Goal: Check status: Check status

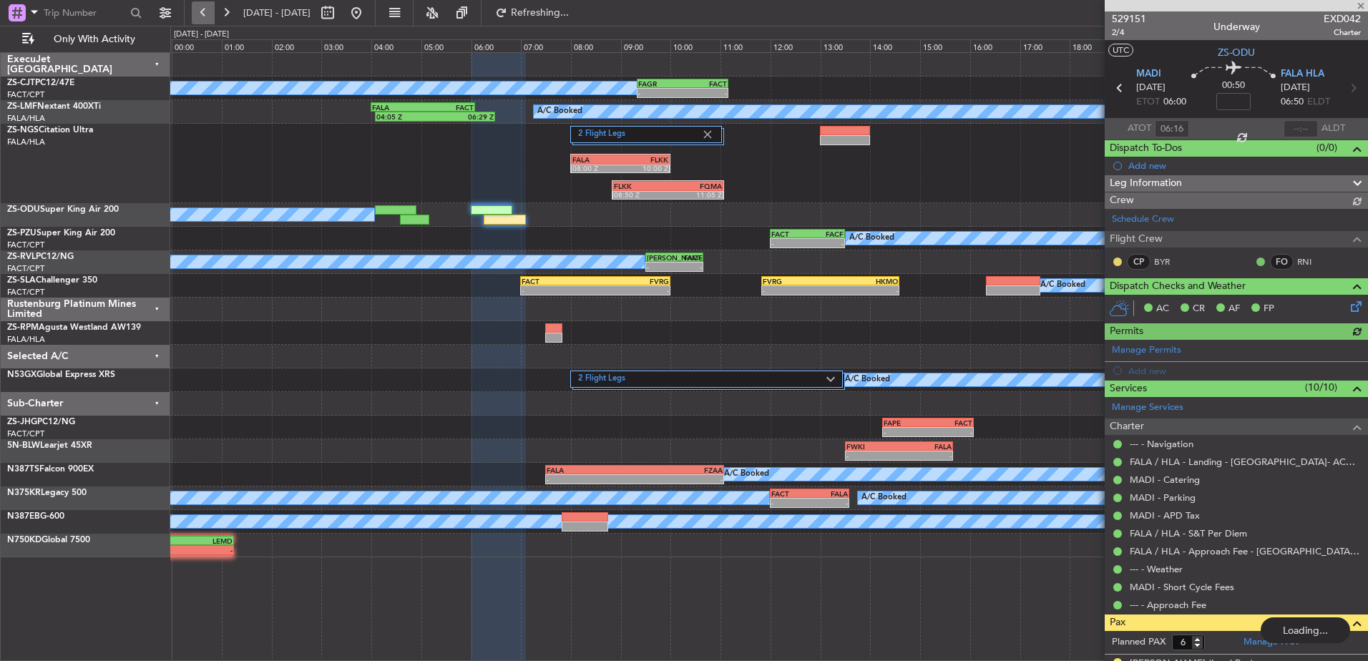
click at [210, 9] on button at bounding box center [203, 12] width 23 height 23
click at [203, 12] on button at bounding box center [203, 12] width 23 height 23
click at [339, 9] on button at bounding box center [327, 12] width 23 height 23
select select "9"
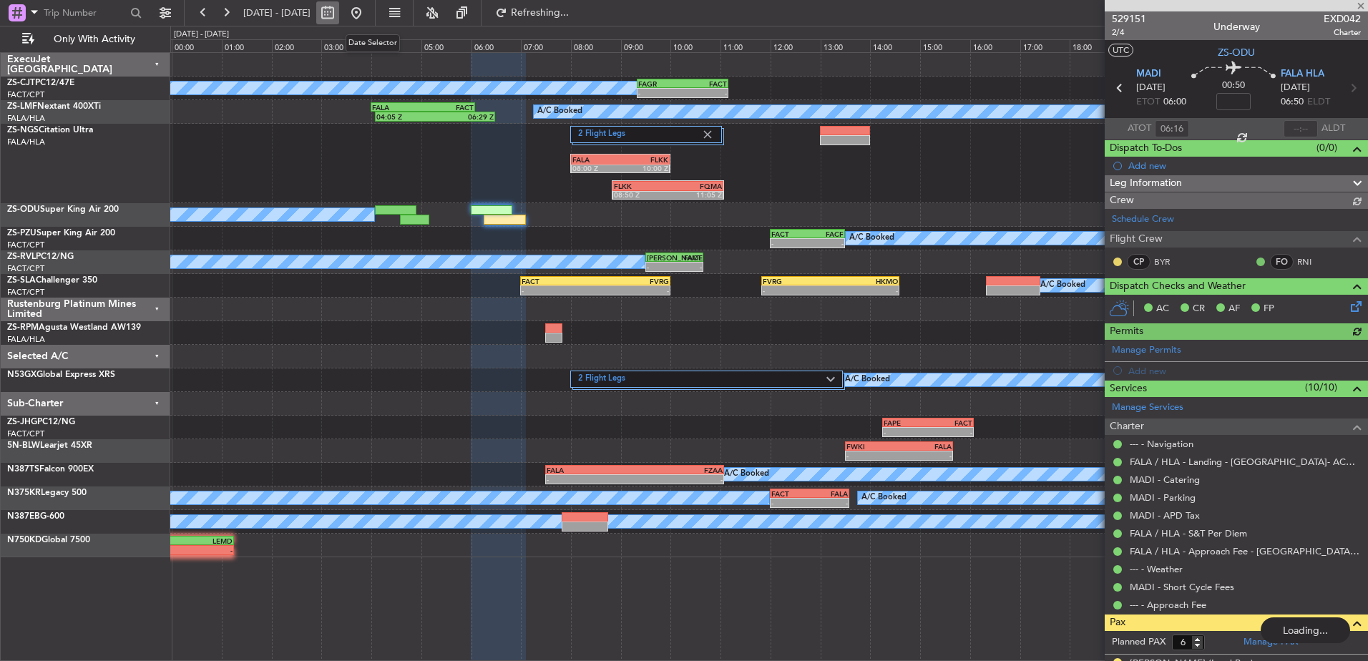
select select "2025"
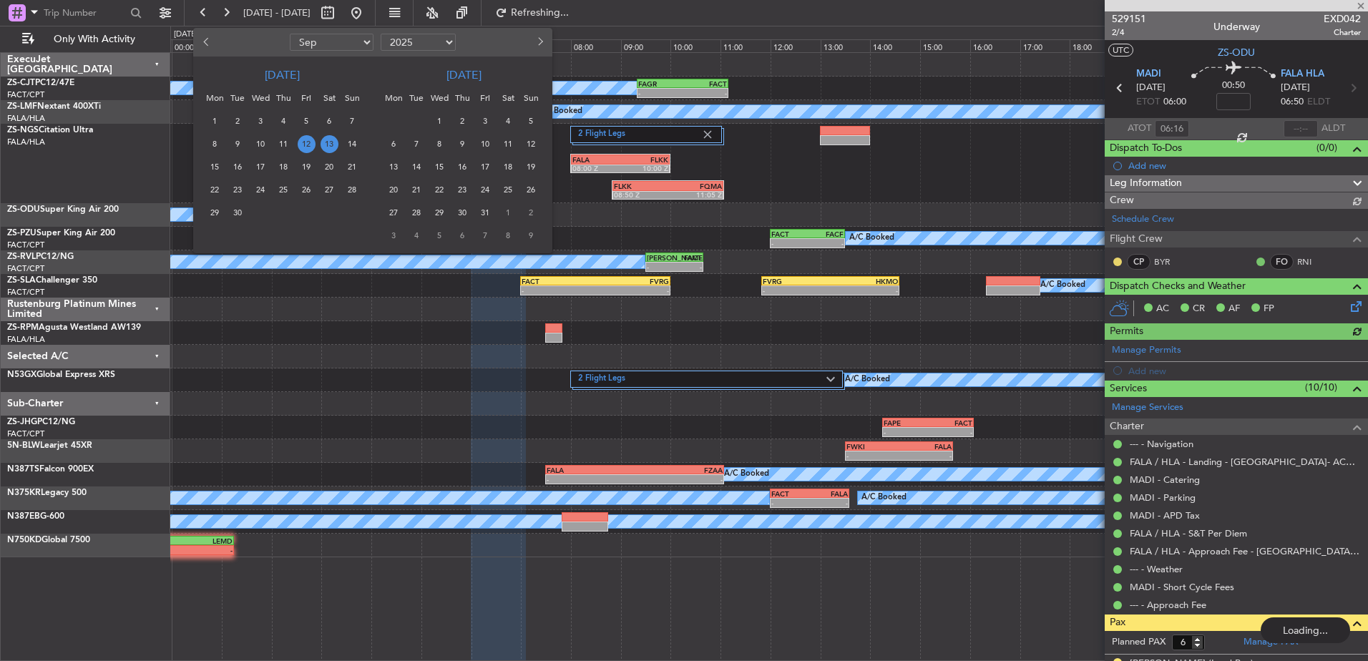
click at [354, 143] on span "14" at bounding box center [353, 144] width 18 height 18
click at [350, 144] on span "14" at bounding box center [353, 144] width 18 height 18
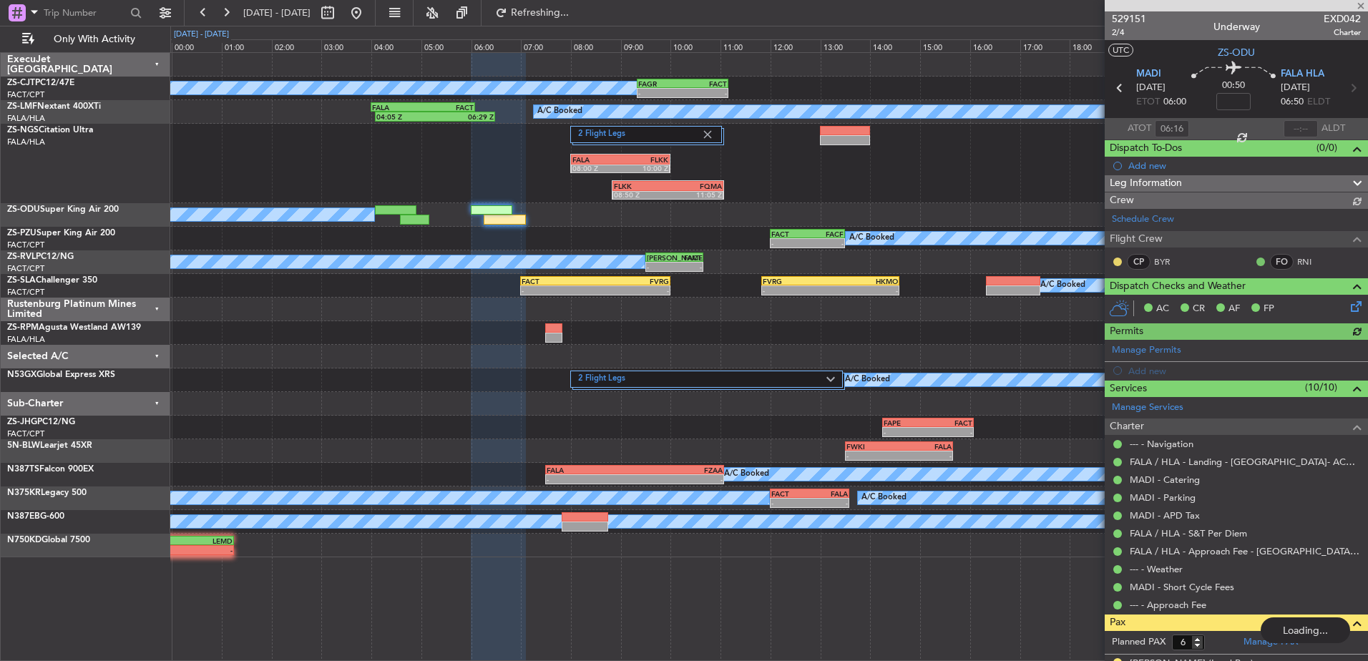
click at [200, 29] on div "[DATE] - [DATE]" at bounding box center [201, 35] width 55 height 12
click at [196, 11] on button at bounding box center [203, 12] width 23 height 23
click at [224, 11] on button at bounding box center [226, 12] width 23 height 23
click at [1359, 4] on div at bounding box center [1236, 5] width 263 height 11
click at [1358, 5] on div at bounding box center [1236, 5] width 263 height 11
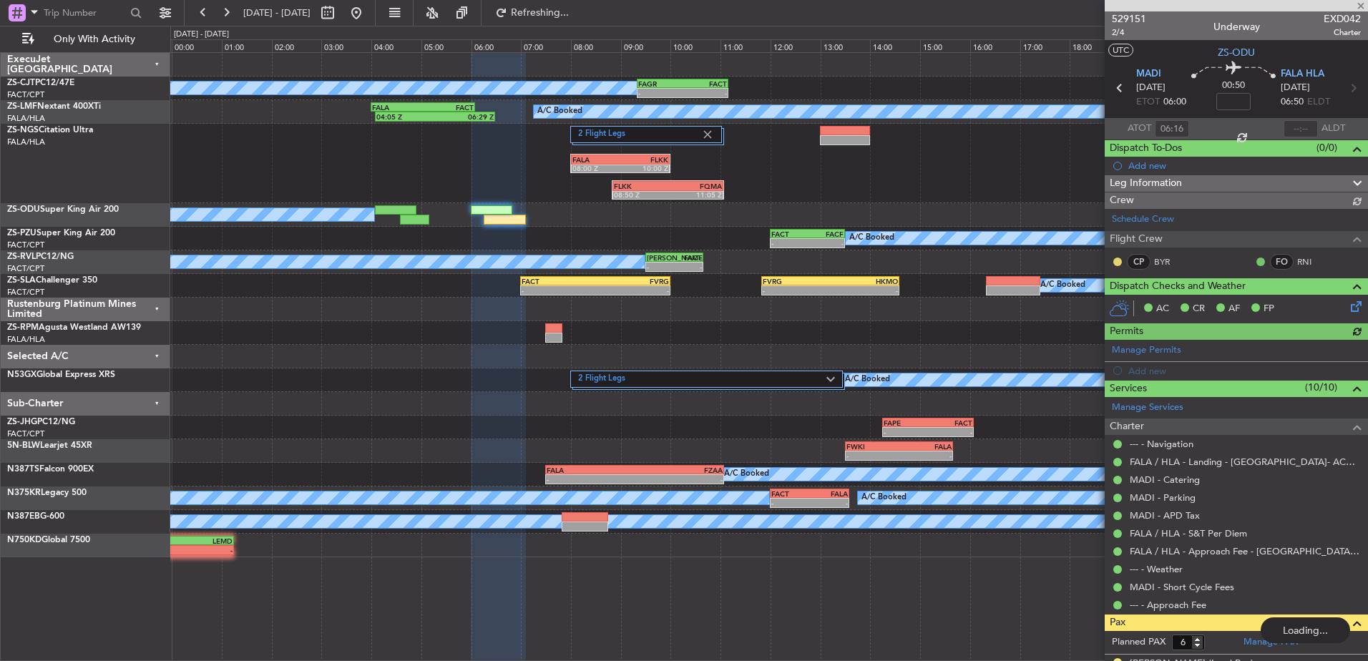
click at [1362, 4] on div at bounding box center [1236, 5] width 263 height 11
click at [1361, 3] on div at bounding box center [1236, 5] width 263 height 11
click at [1361, 4] on div at bounding box center [1236, 5] width 263 height 11
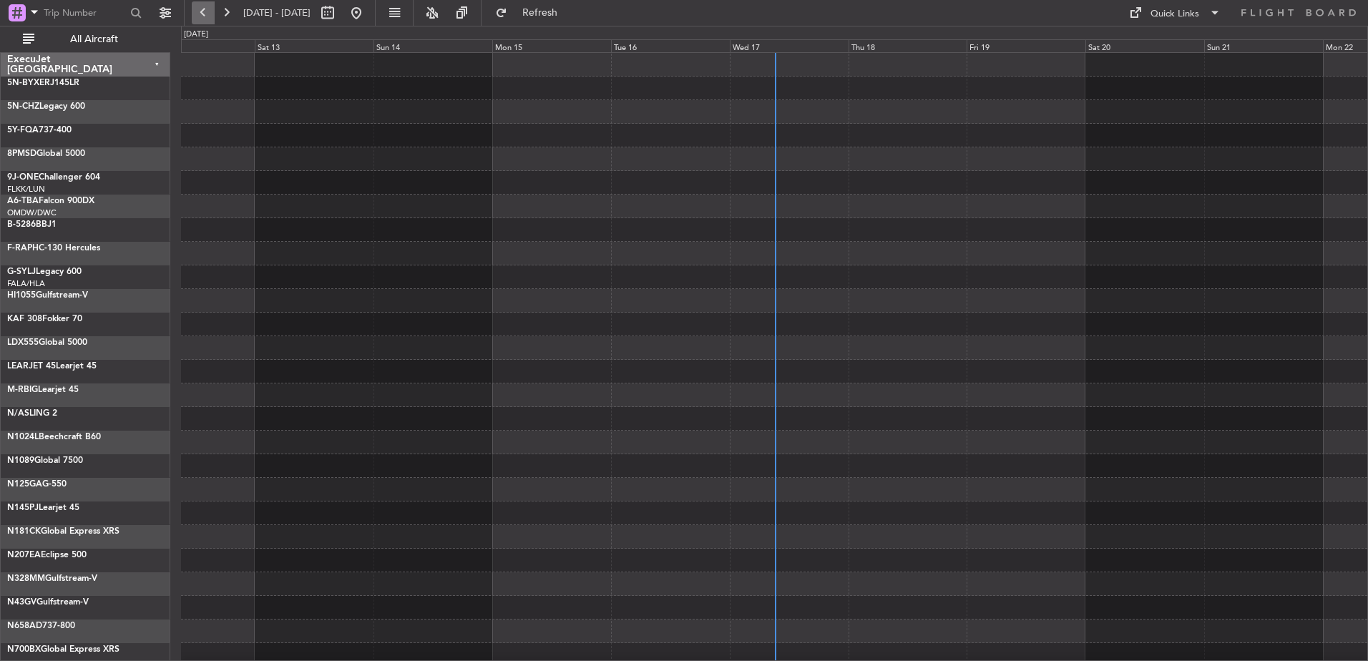
click at [198, 11] on button at bounding box center [203, 12] width 23 height 23
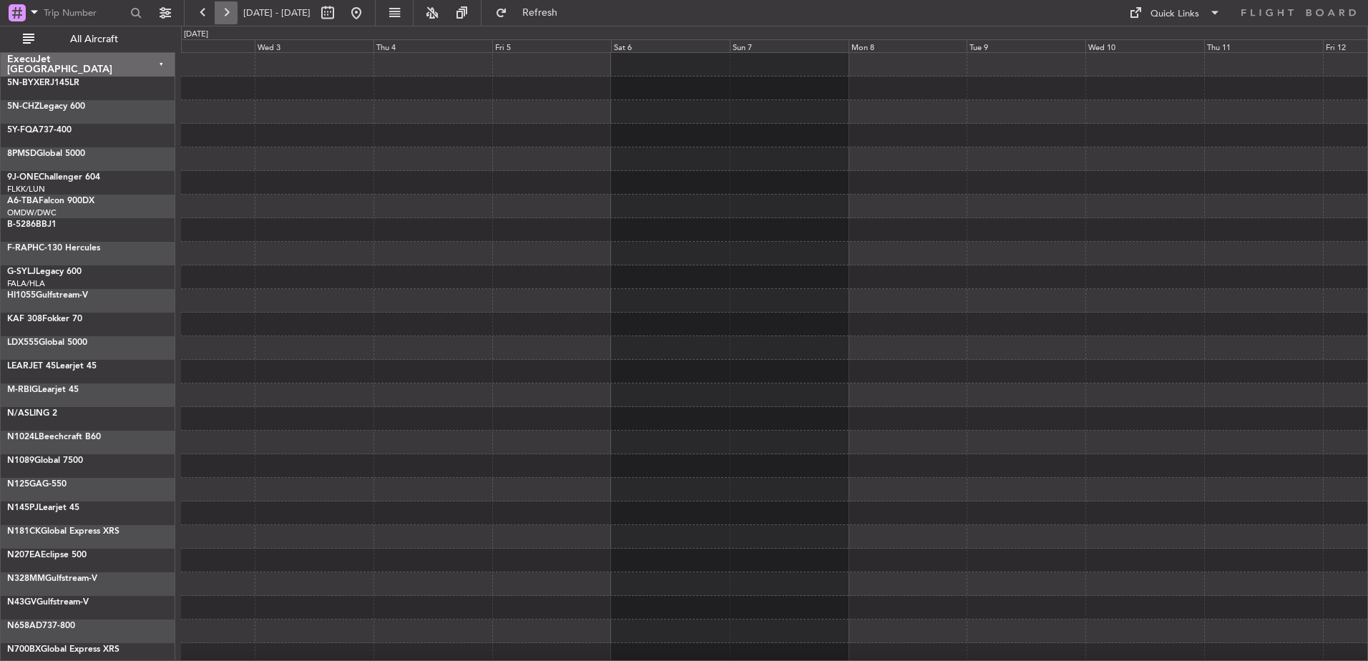
click at [228, 9] on button at bounding box center [226, 12] width 23 height 23
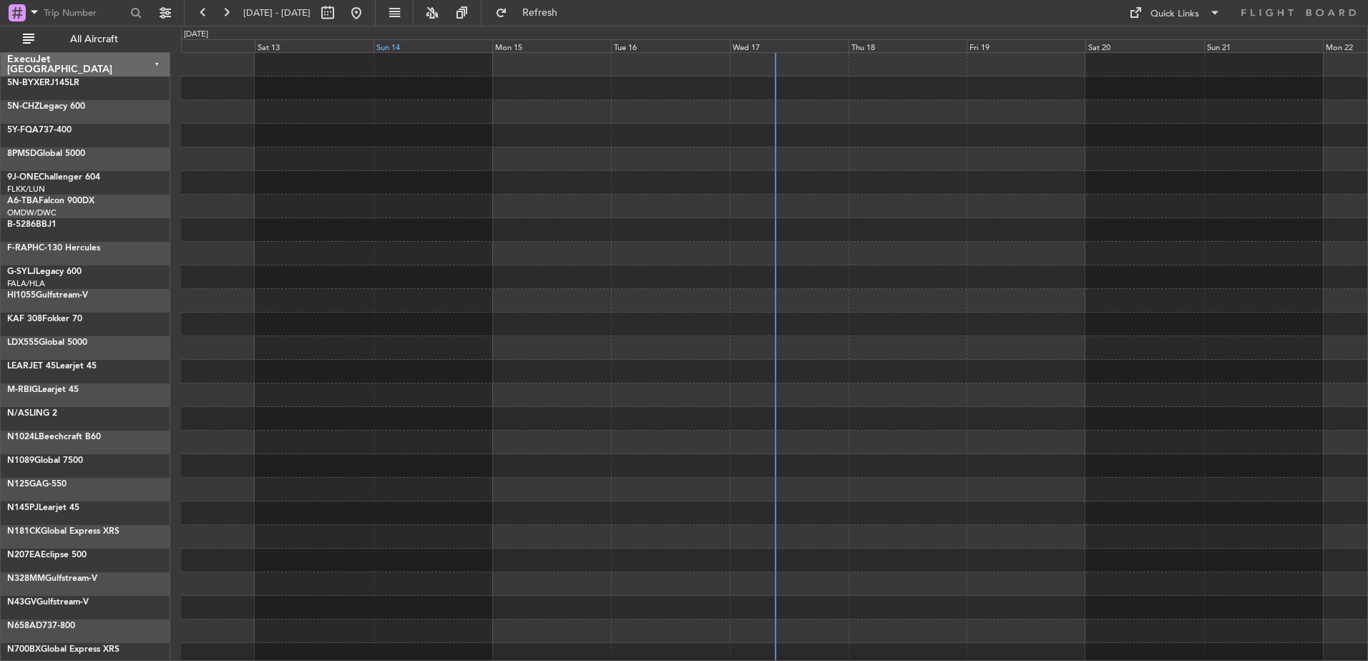
click at [400, 46] on div "Sun 14" at bounding box center [433, 45] width 119 height 13
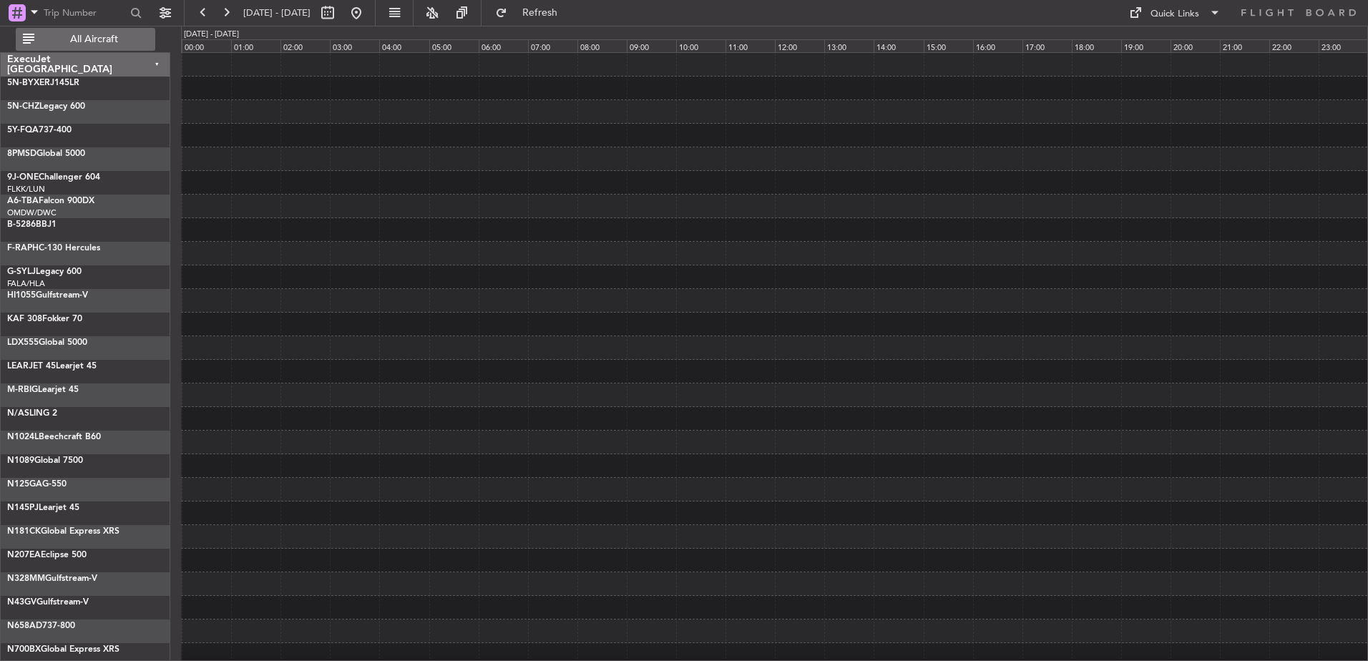
click at [110, 34] on span "All Aircraft" at bounding box center [94, 39] width 114 height 10
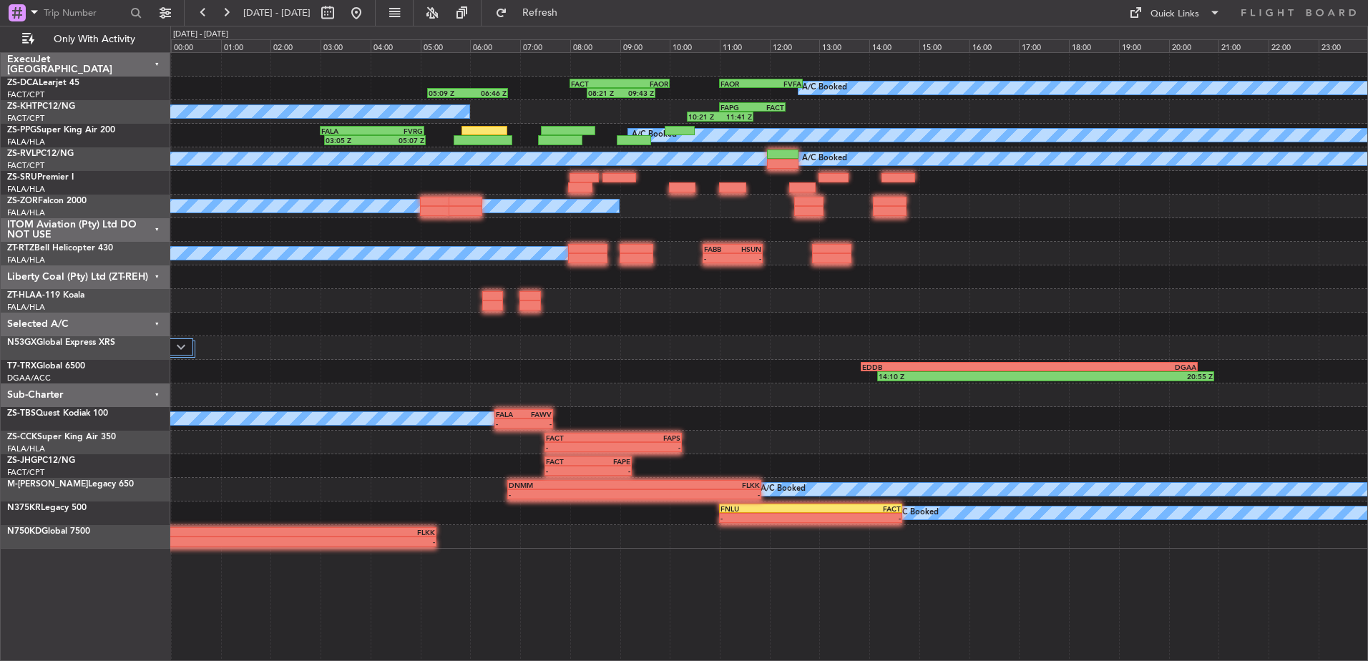
click at [157, 392] on div "Sub-Charter" at bounding box center [86, 396] width 170 height 24
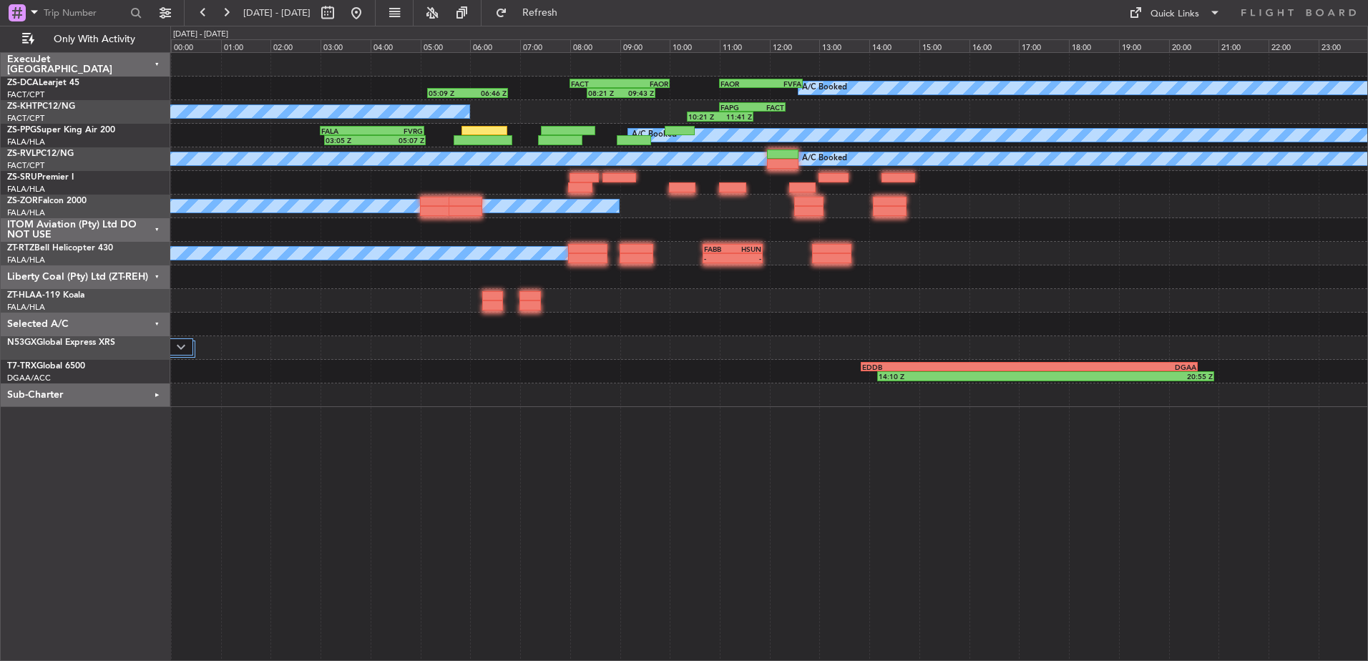
click at [156, 276] on div "Liberty Coal (Pty) Ltd (ZT-REH)" at bounding box center [86, 278] width 170 height 24
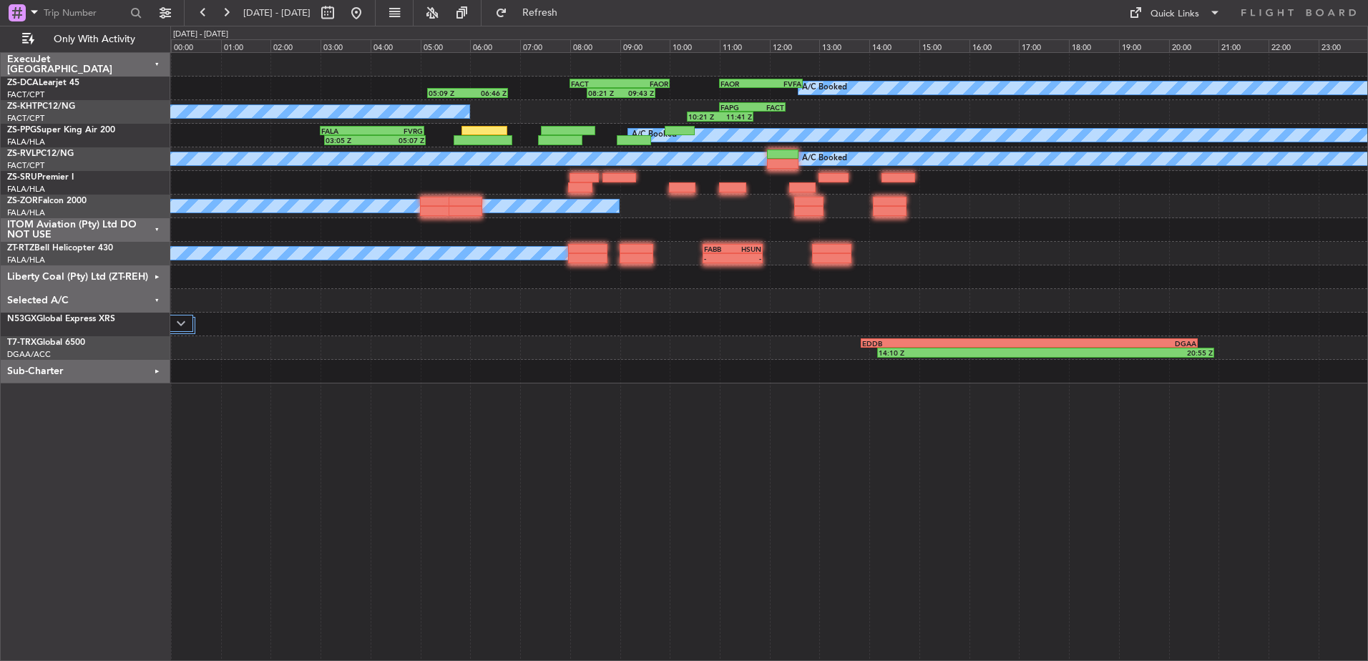
click at [158, 298] on div "Selected A/C" at bounding box center [86, 301] width 170 height 24
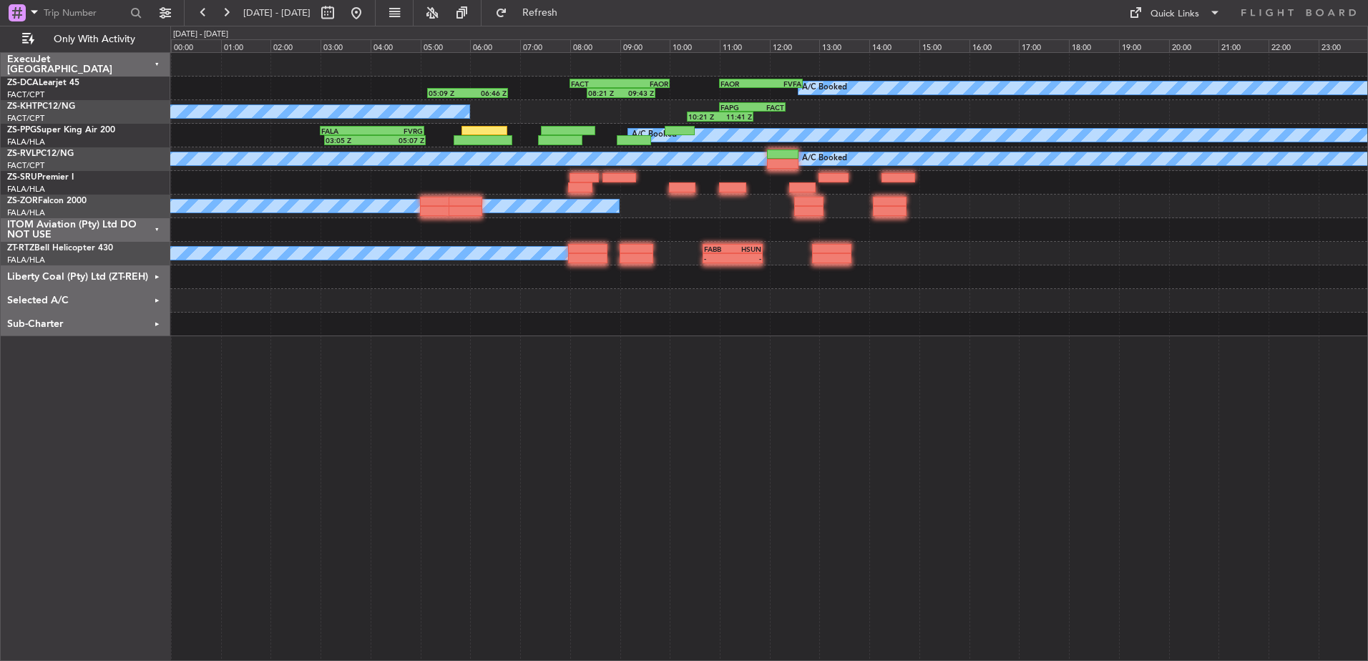
click at [155, 226] on div "ITOM Aviation (Pty) Ltd DO NOT USE" at bounding box center [86, 230] width 170 height 24
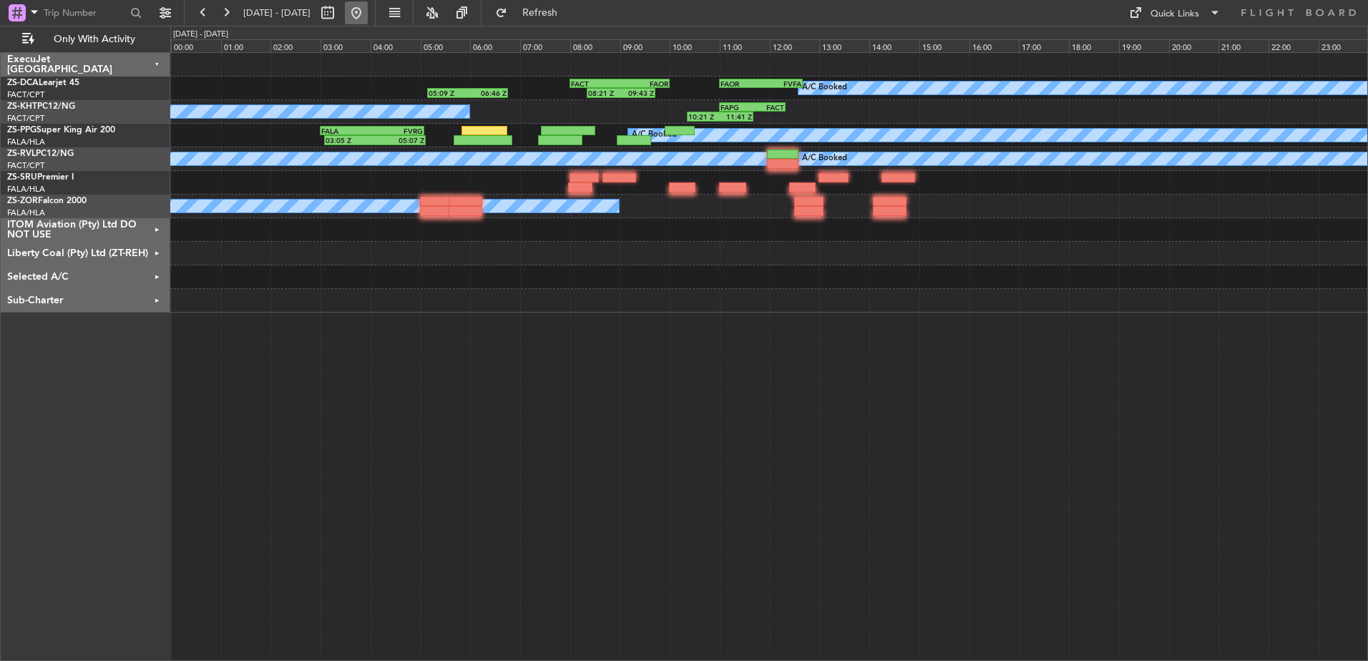
click at [368, 12] on button at bounding box center [356, 12] width 23 height 23
